Goal: Find specific page/section

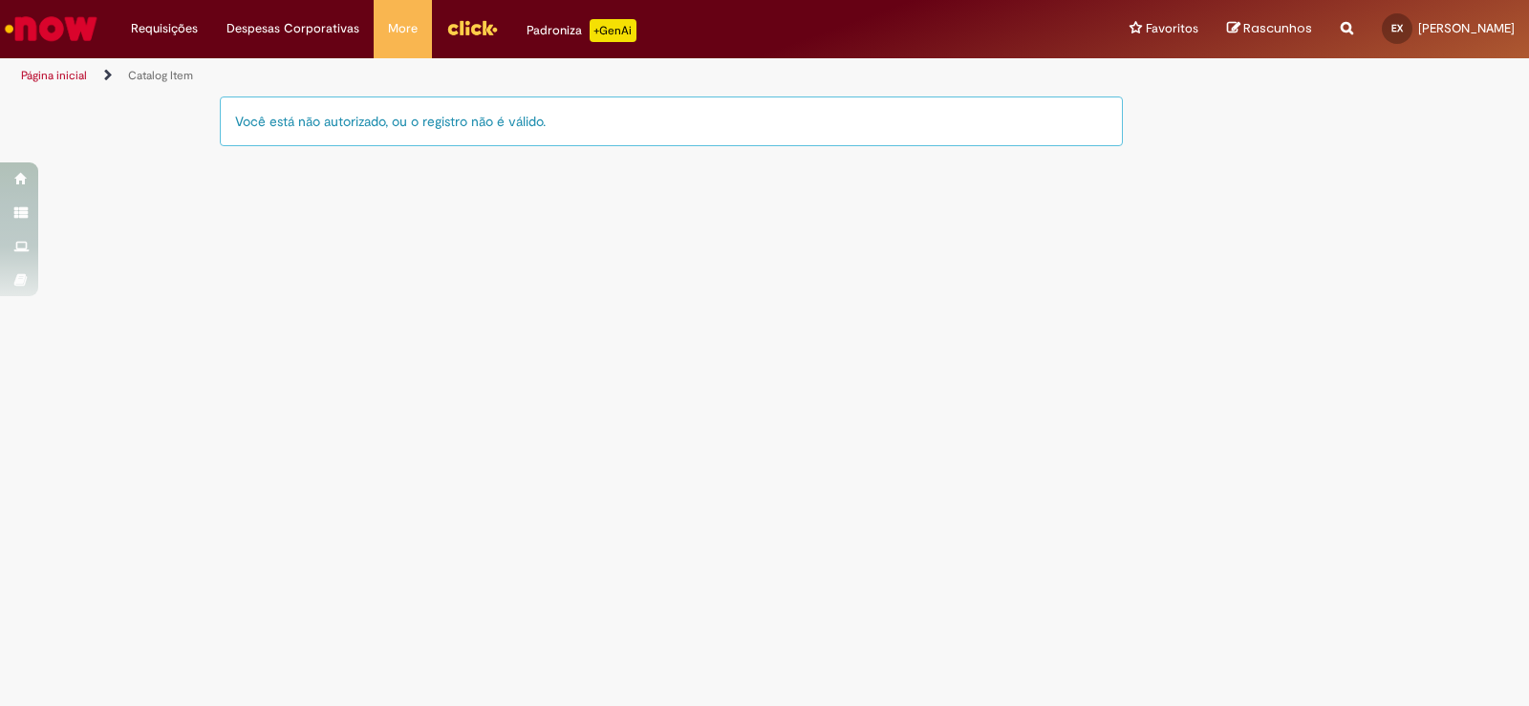
drag, startPoint x: 556, startPoint y: 129, endPoint x: 227, endPoint y: 147, distance: 329.2
click at [230, 147] on div "Você está não autorizado, ou o registro não é válido." at bounding box center [671, 130] width 903 height 69
drag, startPoint x: 432, startPoint y: 282, endPoint x: 274, endPoint y: 238, distance: 163.7
click at [435, 280] on main "Catalog Item LupiAssist +GenAI Digite a sua dúvida ou escolha uma opção a segui…" at bounding box center [764, 400] width 1529 height 611
click at [589, 137] on div "Você está não autorizado, ou o registro não é válido." at bounding box center [671, 121] width 903 height 50
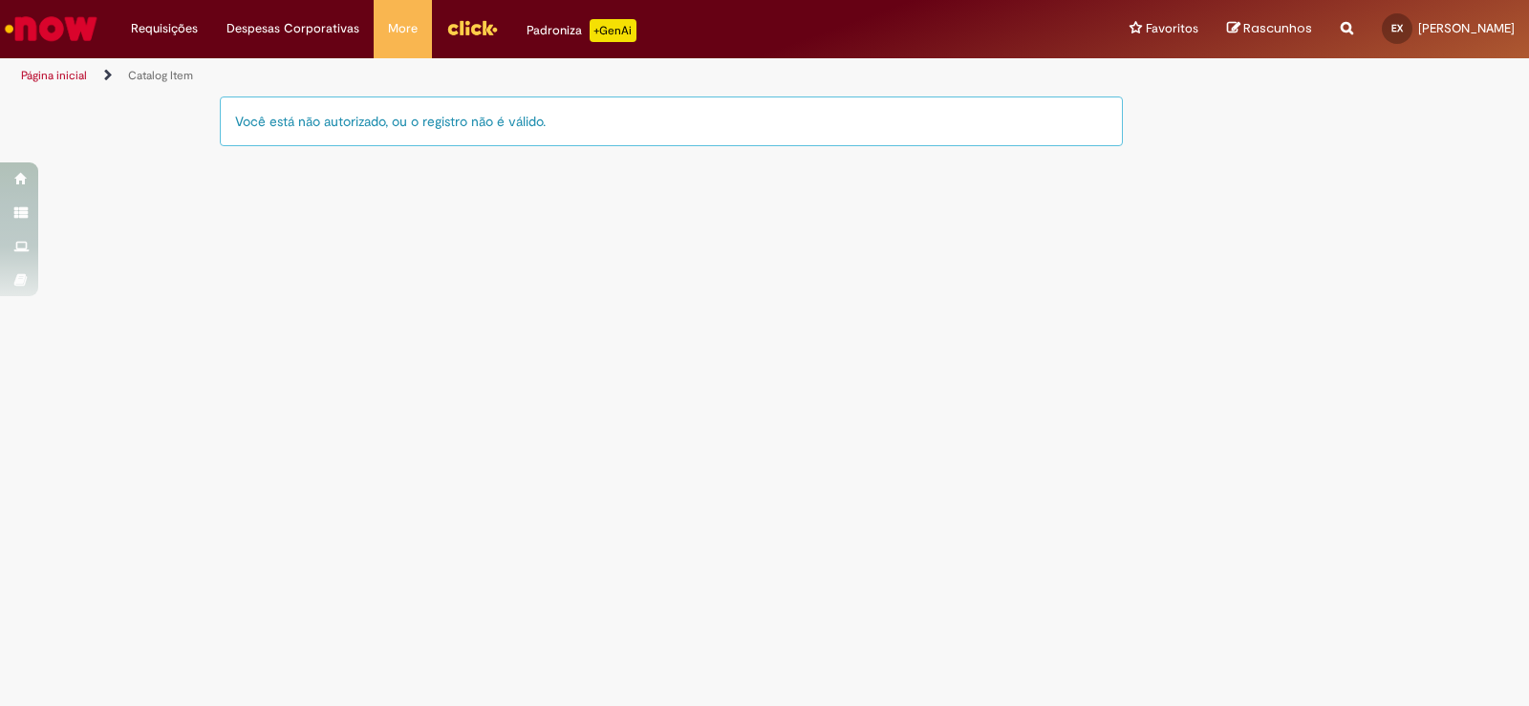
click at [589, 137] on div "Você está não autorizado, ou o registro não é válido." at bounding box center [671, 121] width 903 height 50
click at [1368, 77] on link "Perfil" at bounding box center [1443, 73] width 151 height 21
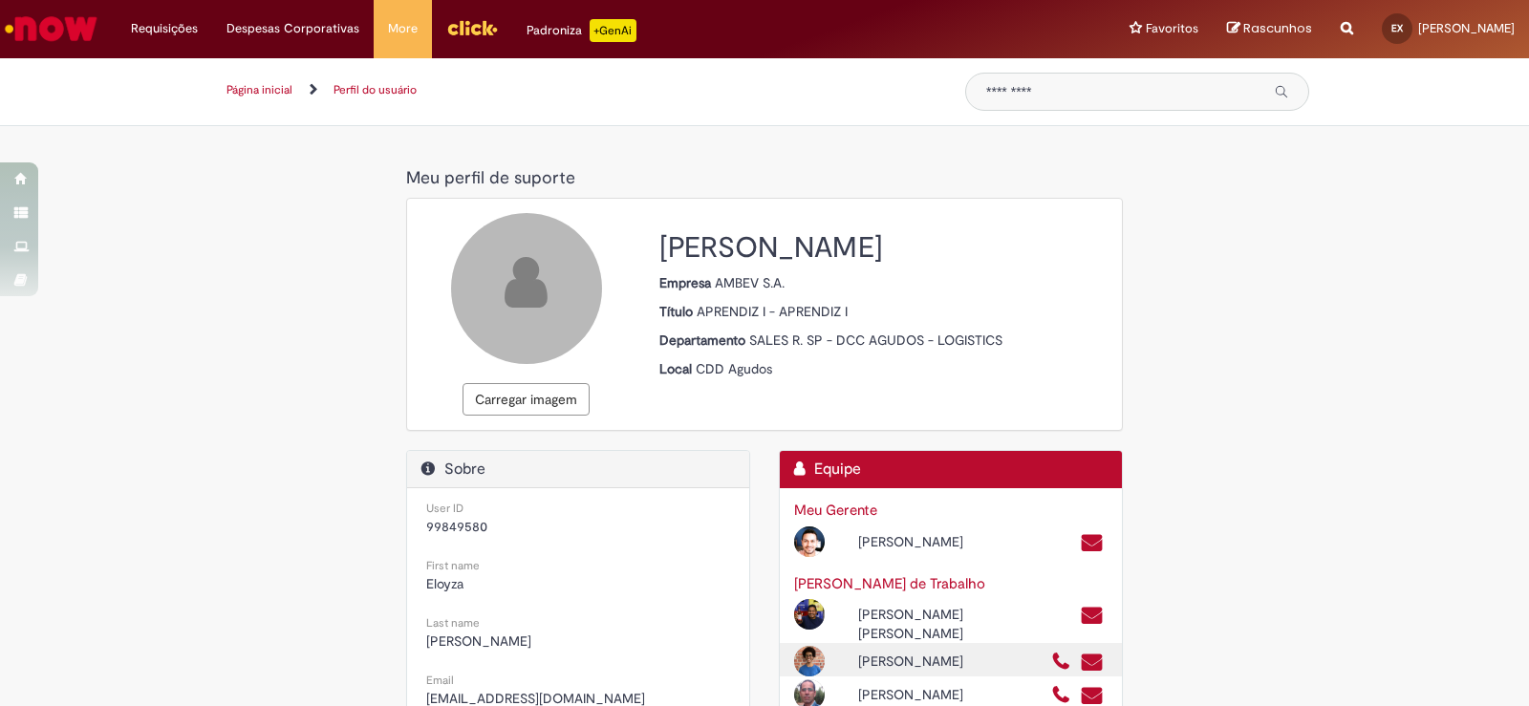
scroll to position [96, 0]
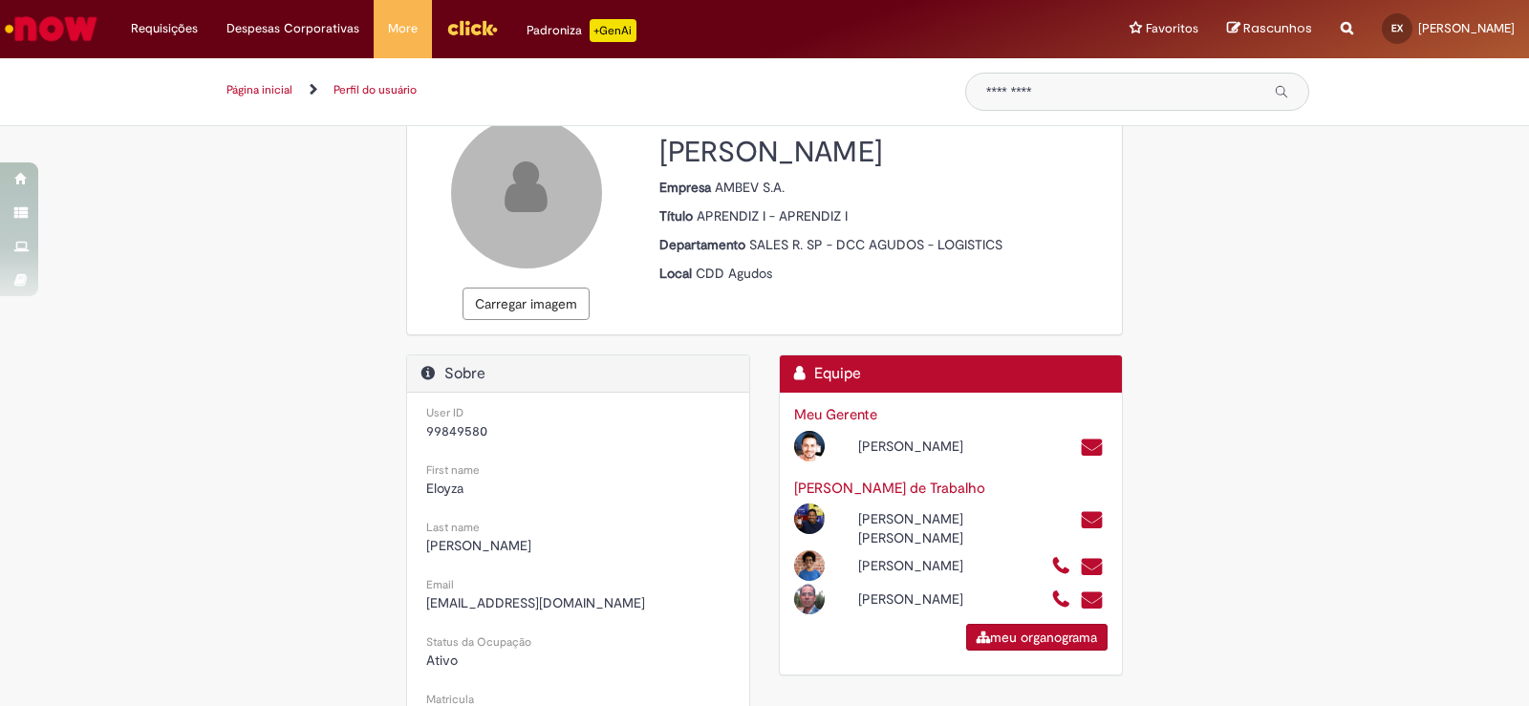
click at [1168, 179] on div "Meu perfil de suporte Meu perfil de suporte Carregar imagem Eloyza Evelyn Ferre…" at bounding box center [764, 585] width 1118 height 1042
click at [1180, 301] on div "Meu perfil de suporte Meu perfil de suporte Carregar imagem Eloyza Evelyn Ferre…" at bounding box center [764, 585] width 1118 height 1042
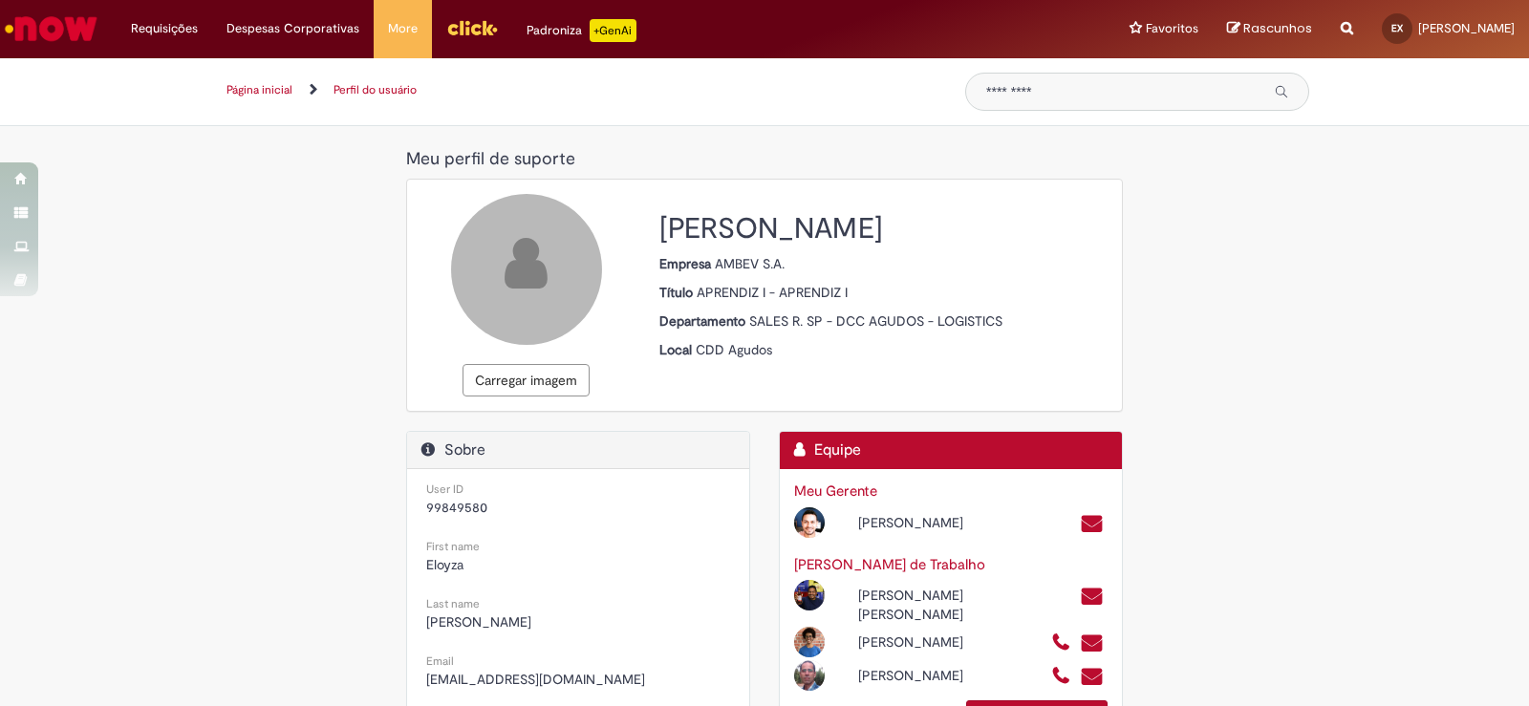
scroll to position [0, 0]
